Goal: Ask a question: Seek information or help from site administrators or community

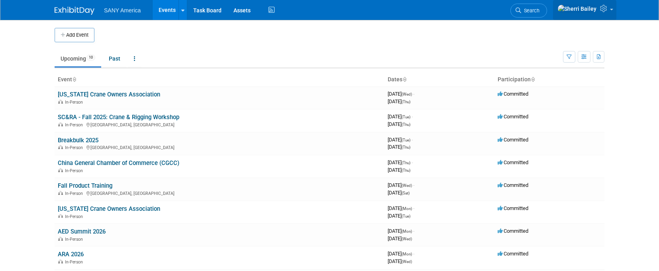
click at [610, 10] on span at bounding box center [611, 10] width 3 height 2
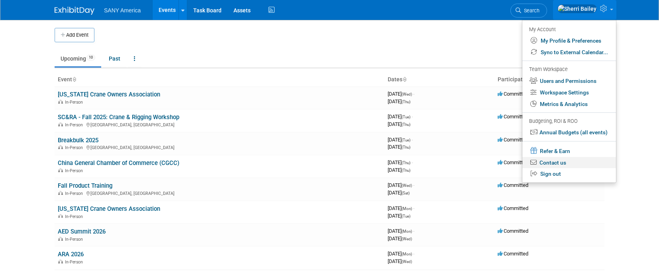
click at [551, 160] on link "Contact us" at bounding box center [569, 163] width 94 height 12
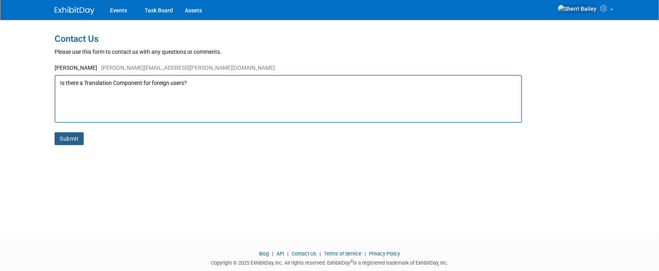
type textarea "Is there a Translation Component for foreign users?"
click at [75, 139] on button "Submit" at bounding box center [69, 138] width 29 height 13
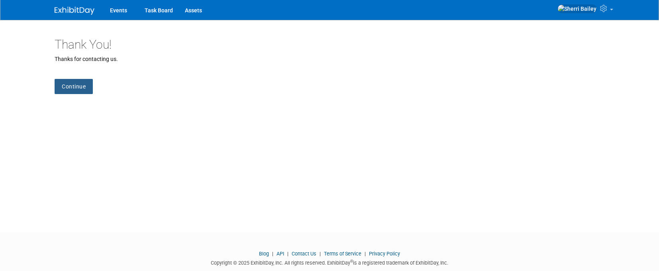
click at [79, 92] on link "Continue" at bounding box center [74, 86] width 38 height 15
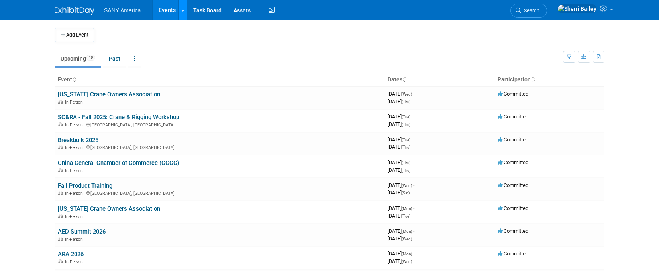
click at [183, 10] on icon at bounding box center [182, 10] width 3 height 5
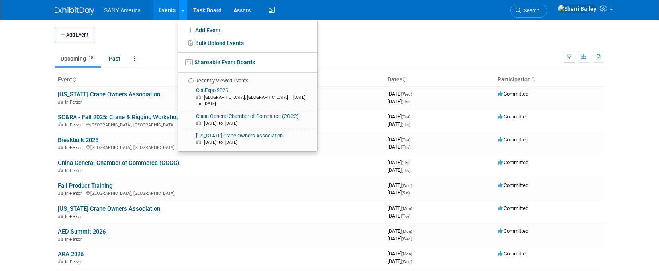
click at [183, 10] on icon at bounding box center [182, 10] width 3 height 5
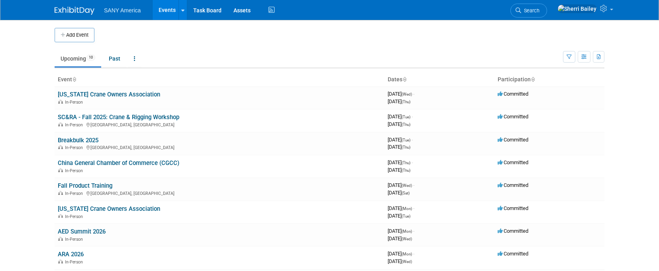
click at [120, 97] on link "Florida Crane Owners Association" at bounding box center [109, 94] width 102 height 7
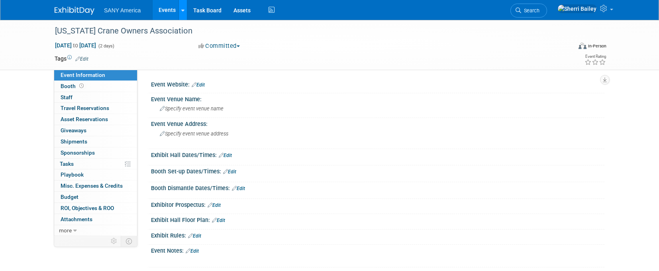
click at [183, 10] on icon at bounding box center [182, 10] width 3 height 5
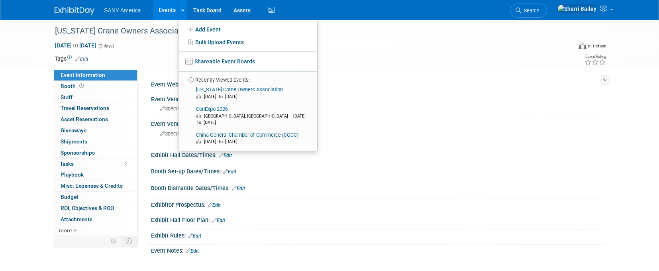
click at [165, 10] on link "Events" at bounding box center [167, 10] width 29 height 20
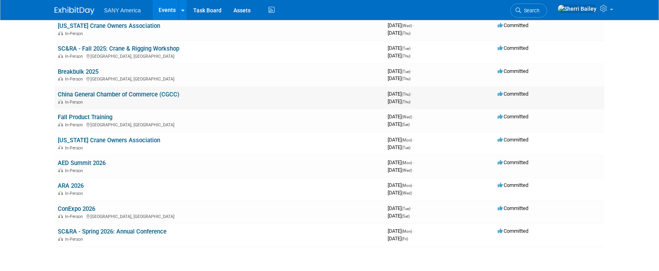
scroll to position [68, 0]
click at [157, 96] on link "China General Chamber of Commerce (CGCC)" at bounding box center [119, 95] width 122 height 7
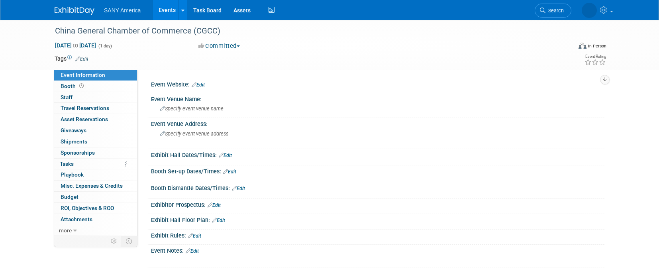
click at [96, 46] on span "[DATE] to [DATE]" at bounding box center [76, 45] width 42 height 7
type input "[DATE]"
select select "9"
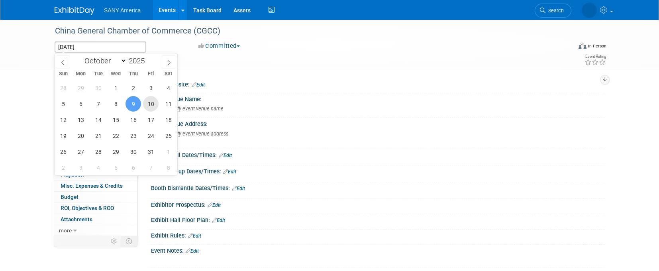
click at [151, 105] on span "10" at bounding box center [151, 104] width 16 height 16
type input "Oct 10, 2025"
drag, startPoint x: 133, startPoint y: 103, endPoint x: 151, endPoint y: 103, distance: 18.3
click at [151, 103] on div "28 29 30 1 2 3 4 5 6 7 8 9 10 11 12 13 14 15 16 17 18 19 20 21 22 23 24 25 26 2…" at bounding box center [116, 128] width 123 height 96
click at [151, 103] on span "10" at bounding box center [151, 104] width 16 height 16
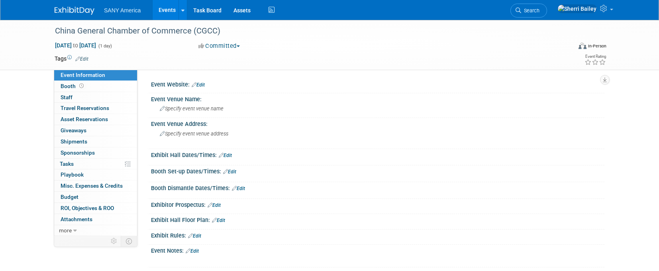
click at [165, 9] on link "Events" at bounding box center [167, 10] width 29 height 20
